Goal: Navigation & Orientation: Find specific page/section

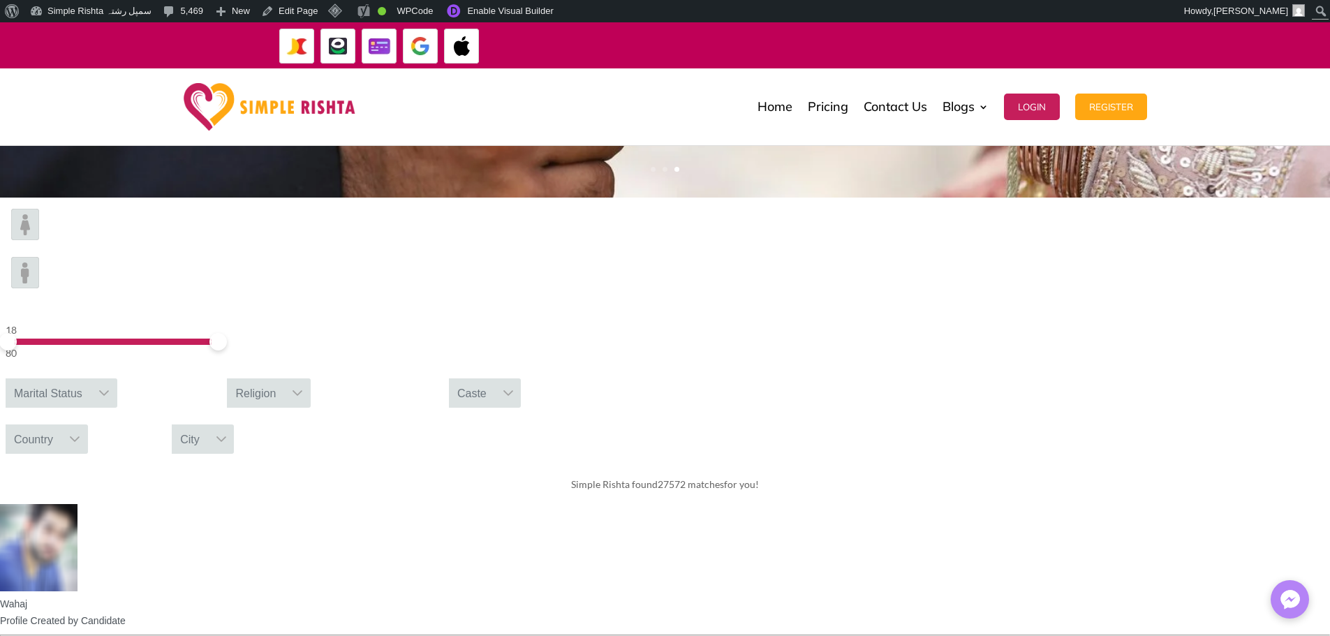
scroll to position [419, 0]
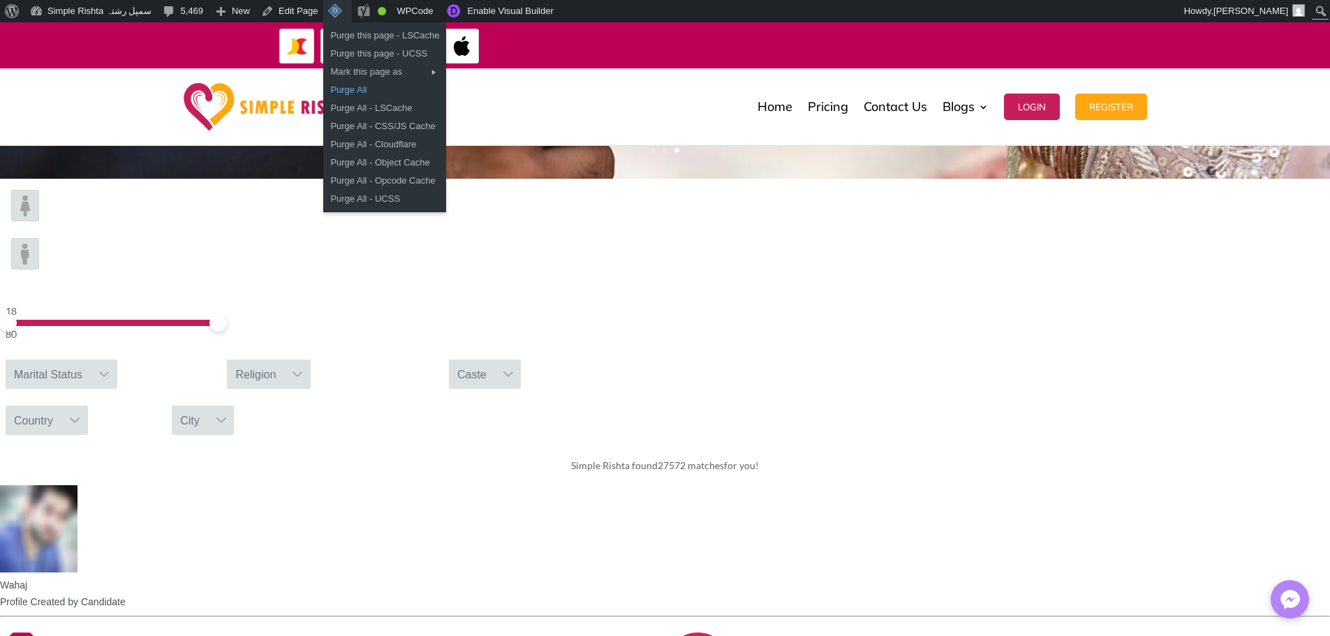
click at [335, 87] on link "Purge All" at bounding box center [384, 90] width 123 height 18
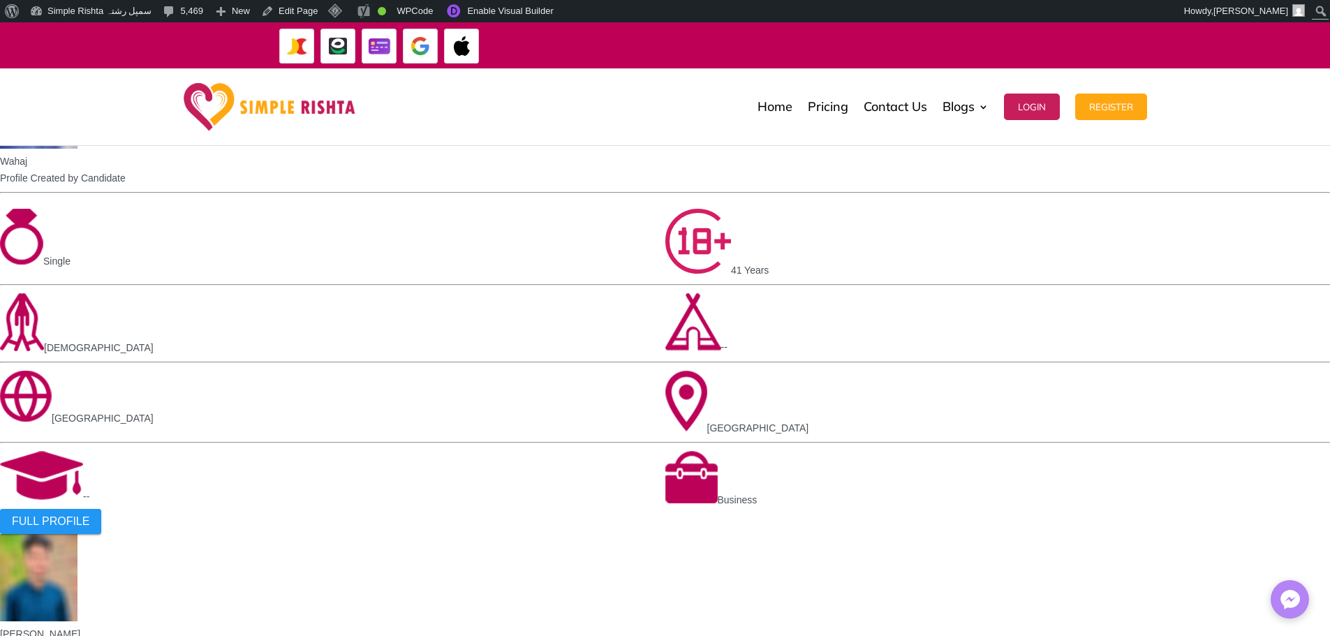
scroll to position [908, 0]
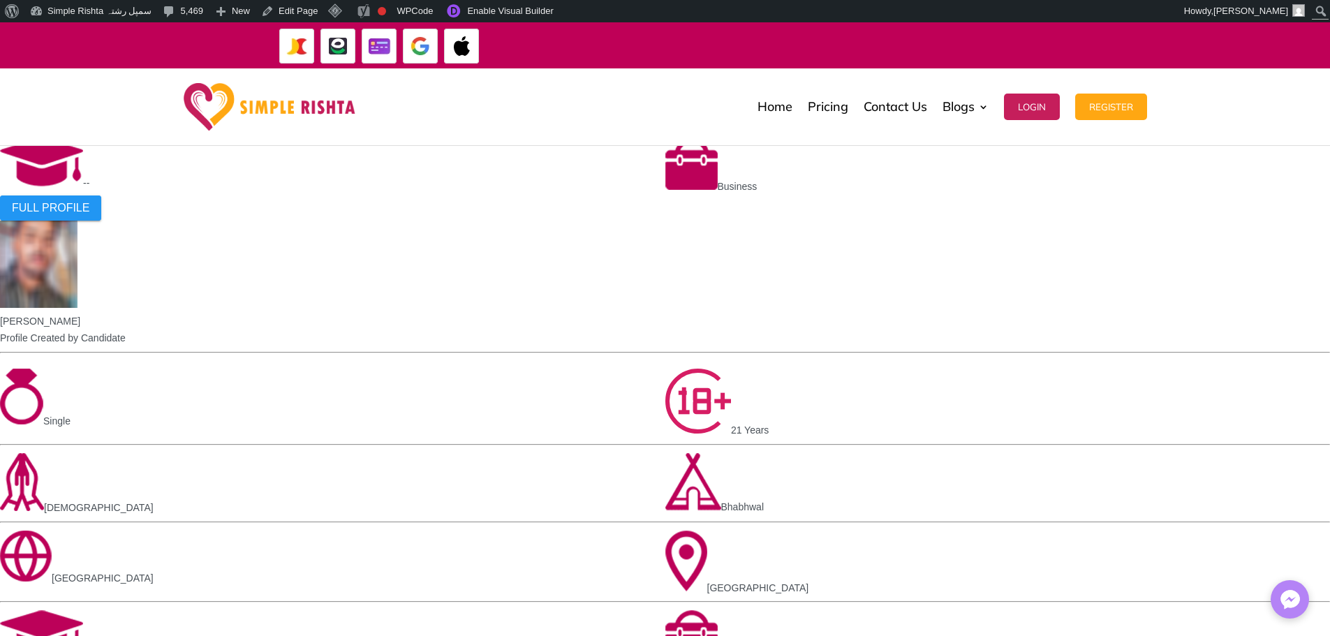
scroll to position [1047, 0]
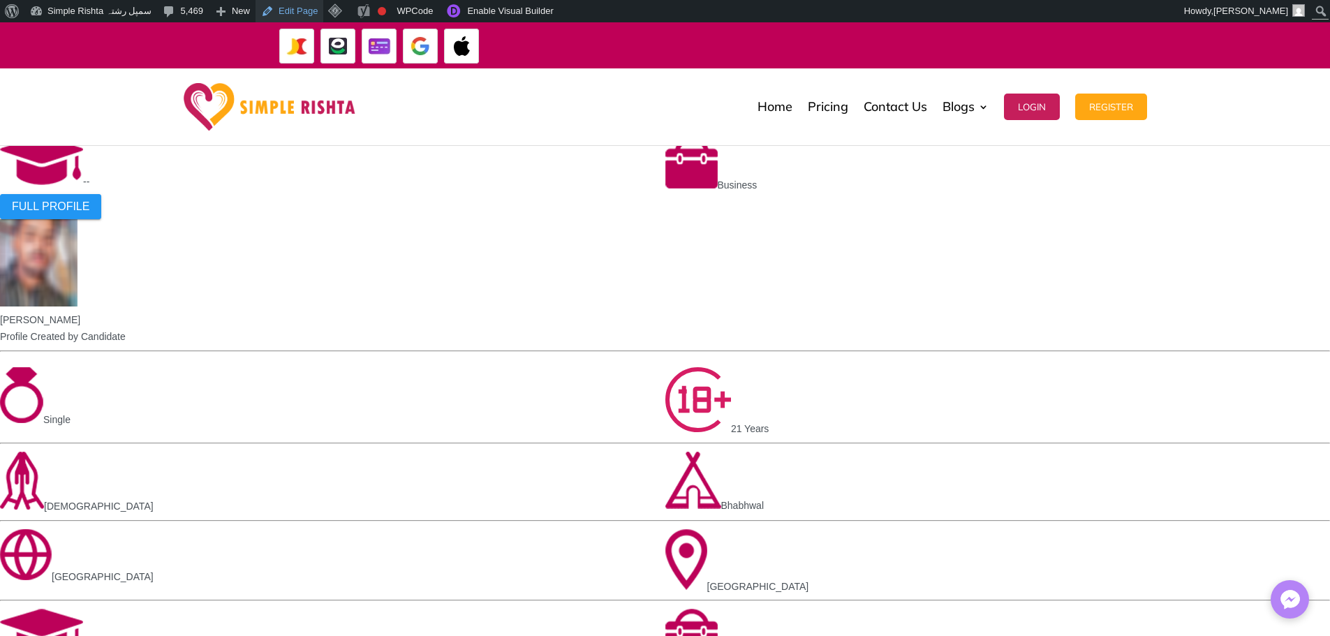
click at [281, 6] on link "Edit Page" at bounding box center [290, 11] width 68 height 22
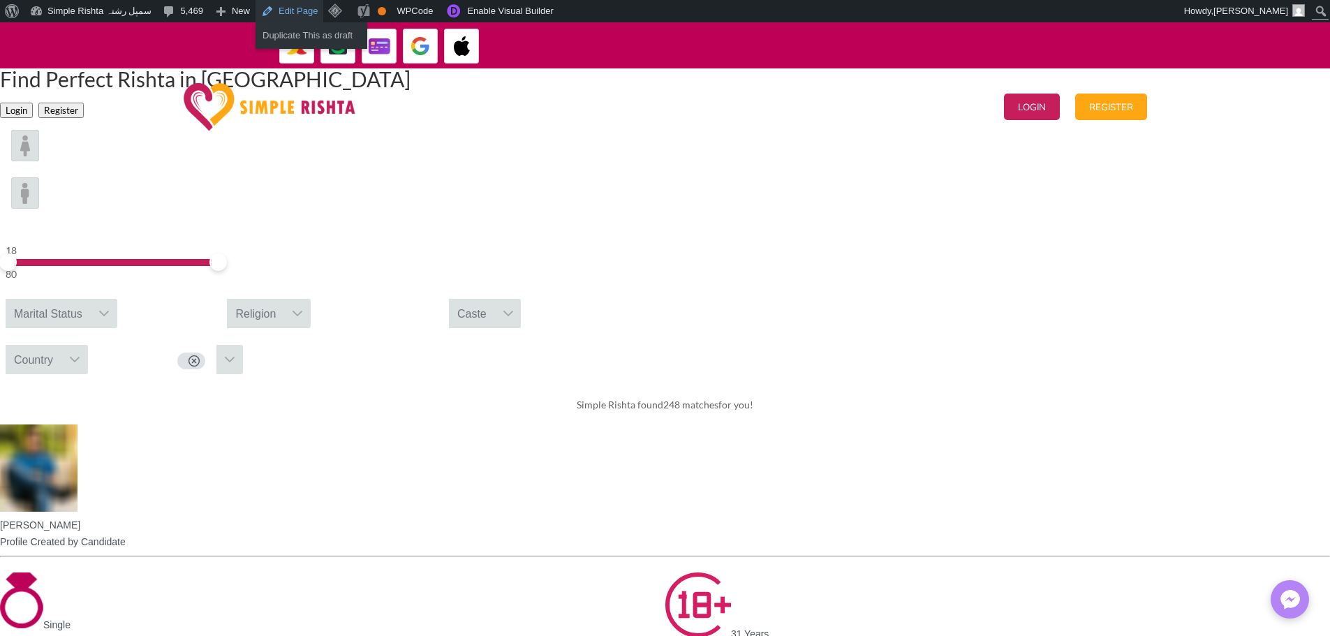
click at [288, 6] on link "Edit Page" at bounding box center [290, 11] width 68 height 22
